Goal: Find specific page/section: Find specific page/section

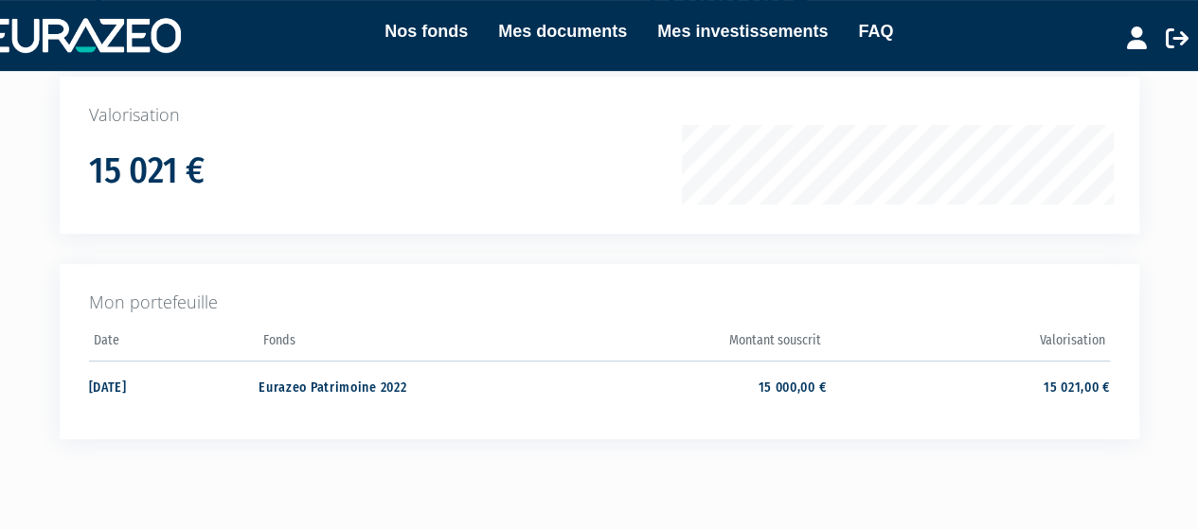
scroll to position [296, 0]
click at [871, 399] on td "15 021,00 €" at bounding box center [967, 385] width 283 height 50
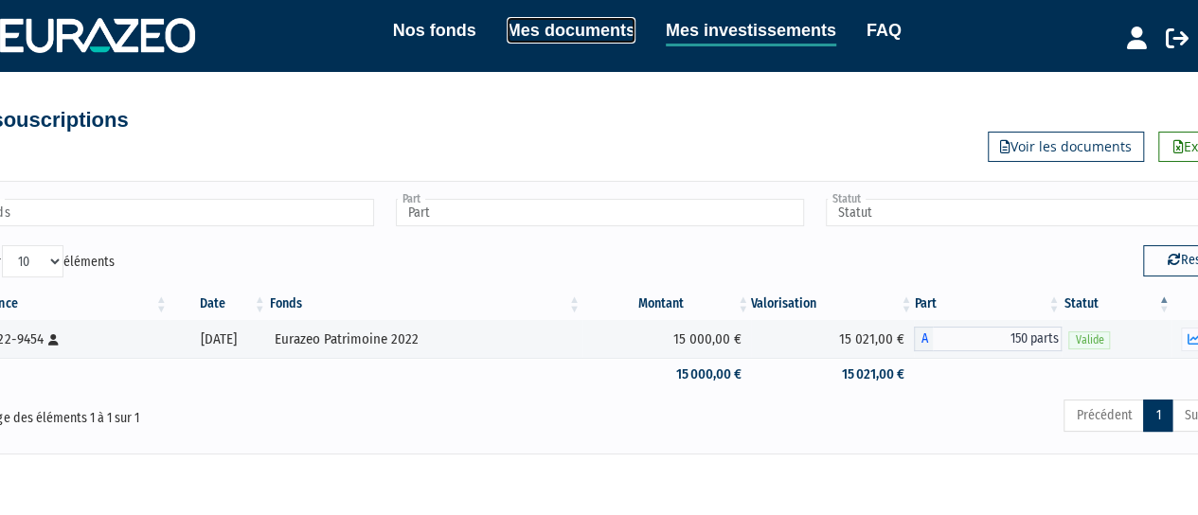
click at [546, 37] on link "Mes documents" at bounding box center [570, 30] width 129 height 27
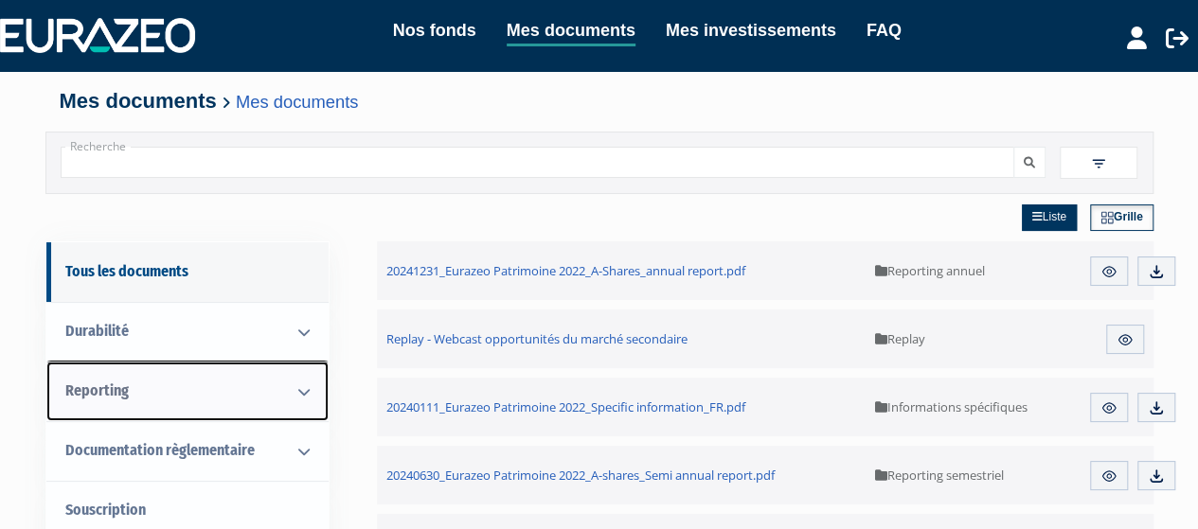
click at [219, 391] on link "Reporting" at bounding box center [187, 392] width 282 height 60
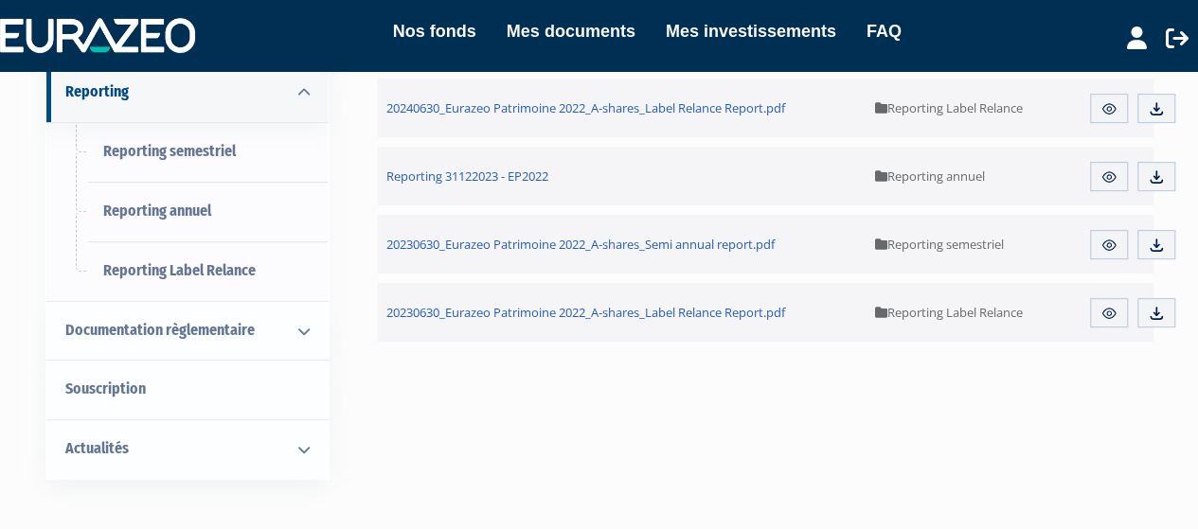
scroll to position [303, 0]
